Goal: Check status: Check status

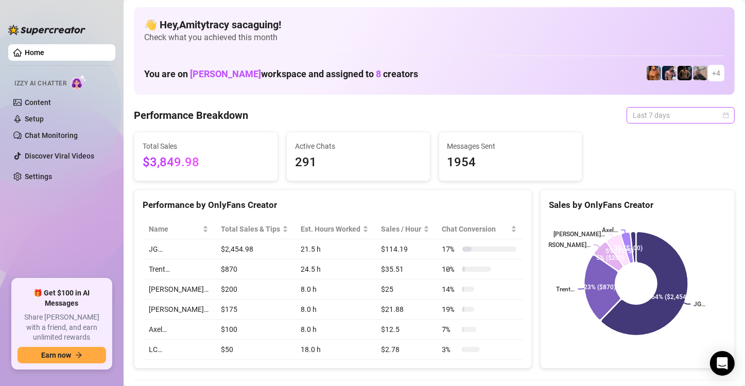
click at [632, 116] on span "Last 7 days" at bounding box center [680, 115] width 96 height 15
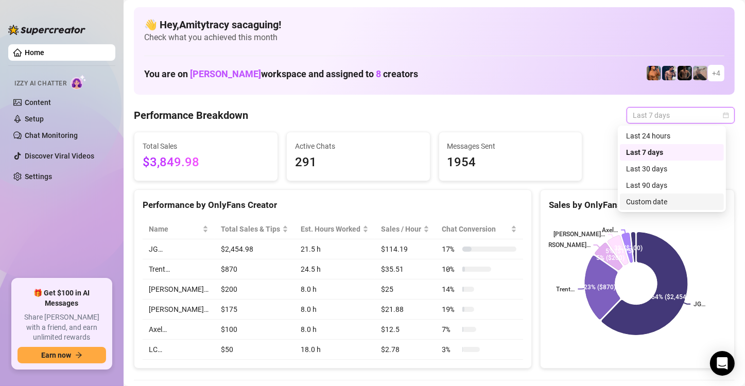
click at [656, 202] on div "Custom date" at bounding box center [672, 201] width 92 height 11
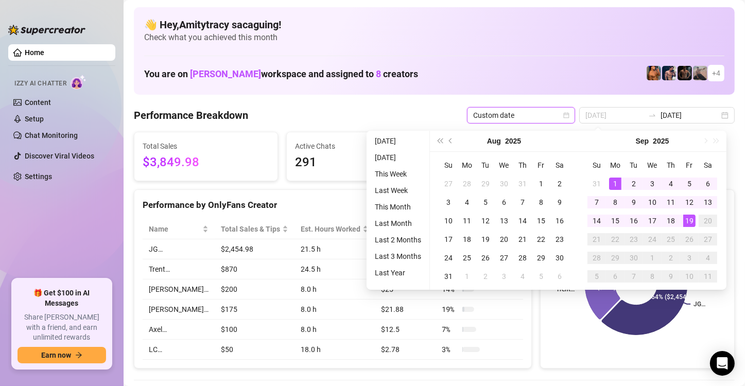
type input "[DATE]"
click at [613, 180] on div "1" at bounding box center [615, 184] width 12 height 12
type input "[DATE]"
click at [688, 223] on div "19" at bounding box center [689, 221] width 12 height 12
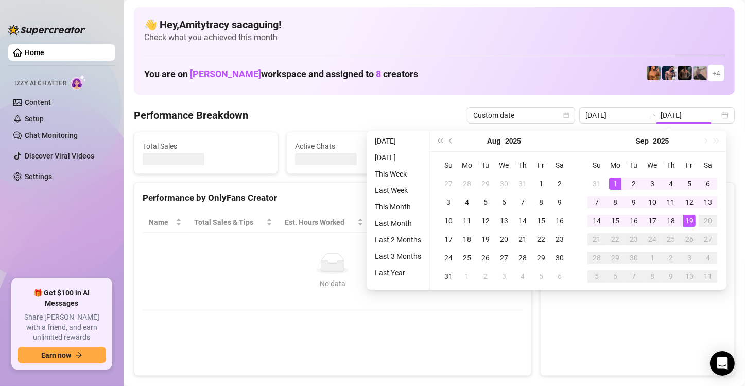
type input "[DATE]"
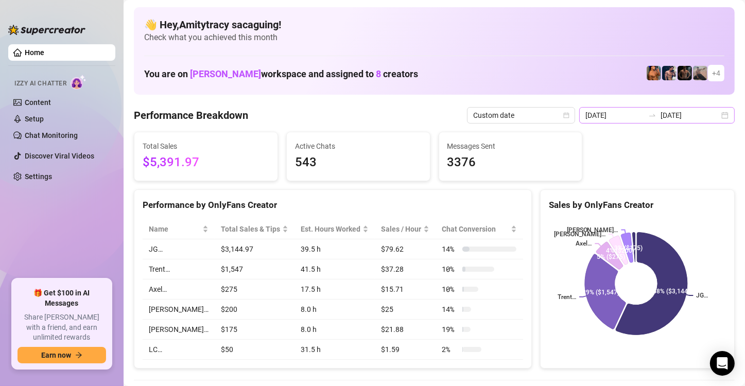
click at [656, 118] on div at bounding box center [652, 115] width 16 height 8
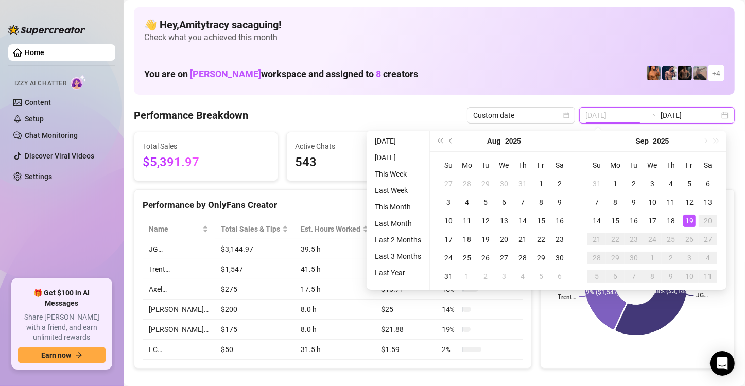
type input "[DATE]"
click at [689, 221] on div "19" at bounding box center [689, 221] width 12 height 12
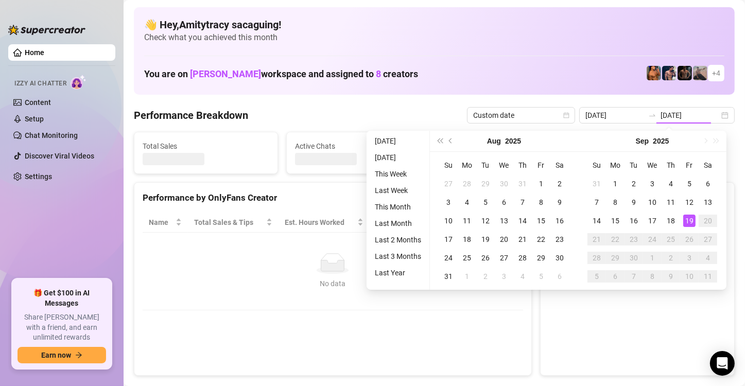
type input "[DATE]"
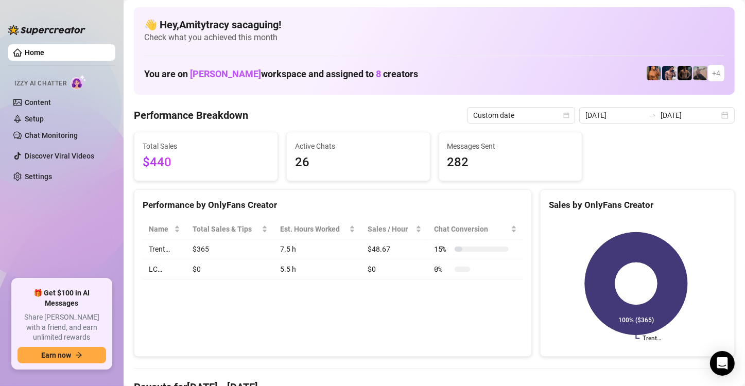
click at [78, 243] on ul "Home Izzy AI Chatter Content Setup Chat Monitoring Discover Viral Videos Settin…" at bounding box center [61, 157] width 107 height 235
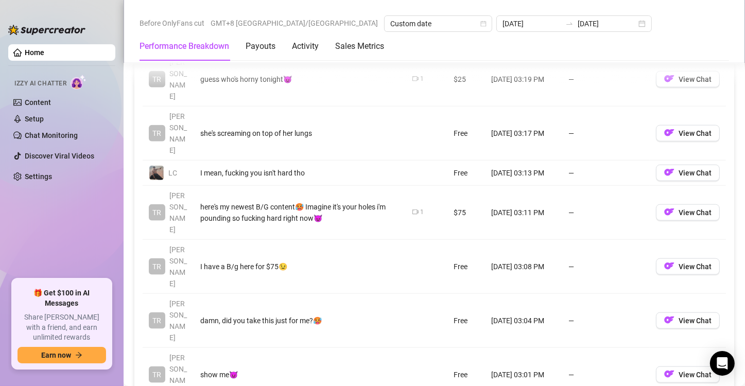
scroll to position [1243, 0]
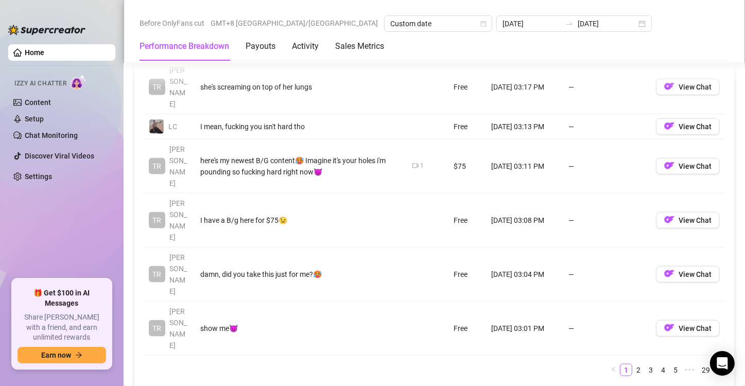
click at [30, 261] on ul "Home Izzy AI Chatter Content Setup Chat Monitoring Discover Viral Videos Settin…" at bounding box center [61, 157] width 107 height 235
click at [51, 248] on ul "Home Izzy AI Chatter Content Setup Chat Monitoring Discover Viral Videos Settin…" at bounding box center [61, 157] width 107 height 235
